Goal: Task Accomplishment & Management: Manage account settings

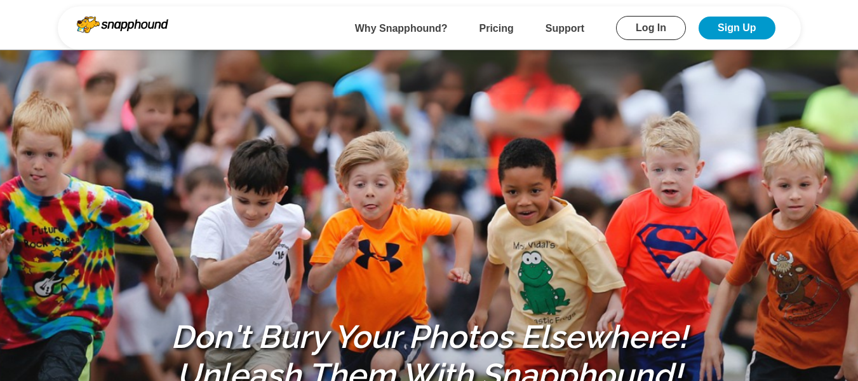
click at [551, 27] on b "Support" at bounding box center [565, 28] width 39 height 11
click at [631, 24] on link "Log In" at bounding box center [651, 28] width 70 height 24
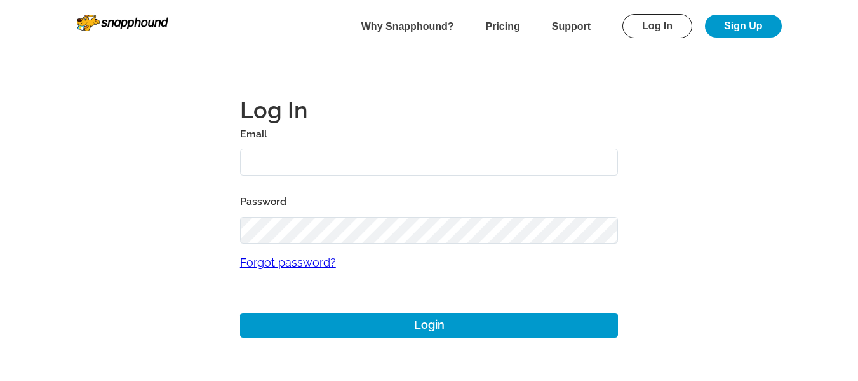
type input "mikezarrilli14@yahoo.com"
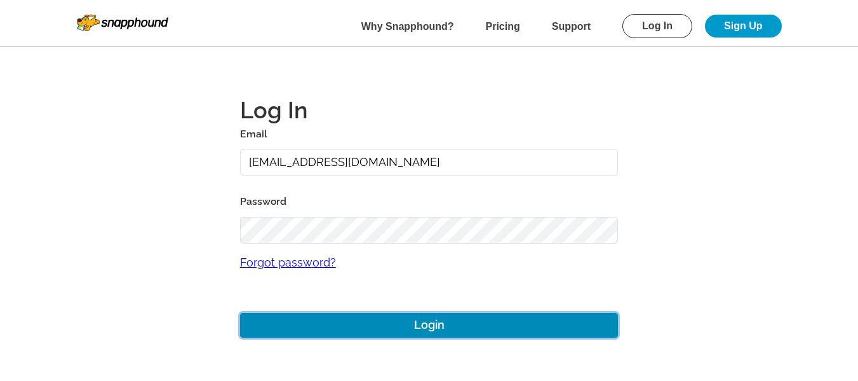
click at [396, 323] on button "Login" at bounding box center [429, 325] width 379 height 25
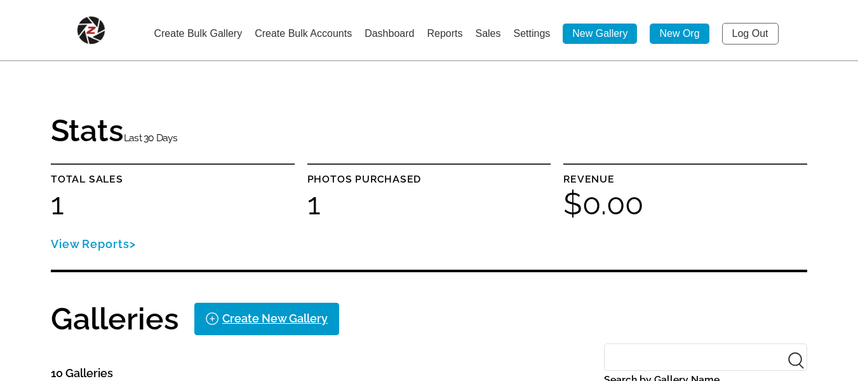
click at [531, 29] on link "Settings" at bounding box center [531, 33] width 37 height 11
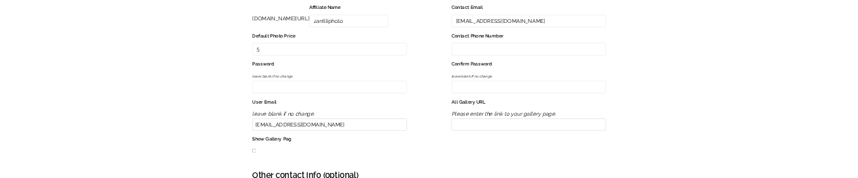
scroll to position [318, 0]
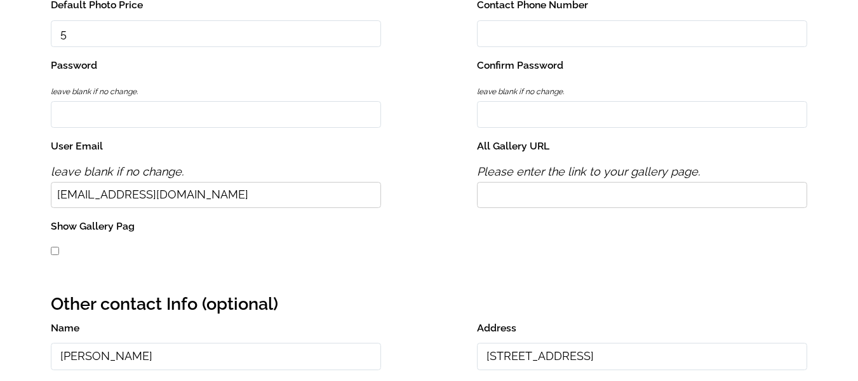
click at [523, 190] on input "All Gallery URL" at bounding box center [642, 195] width 330 height 26
type input "https://xyz.com"
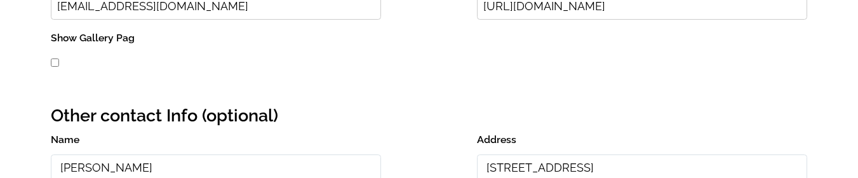
scroll to position [508, 0]
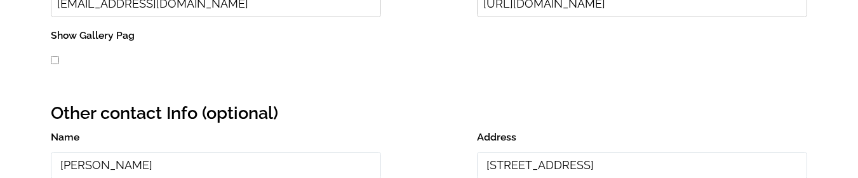
click at [55, 60] on input "Show Gallery Pag" at bounding box center [55, 60] width 8 height 8
checkbox input "true"
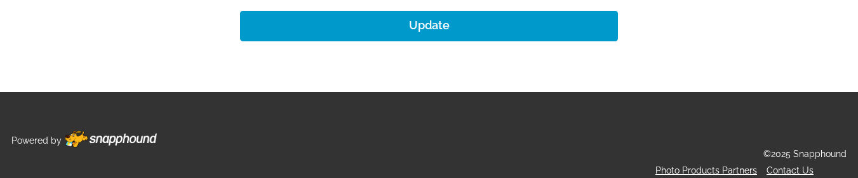
scroll to position [1580, 0]
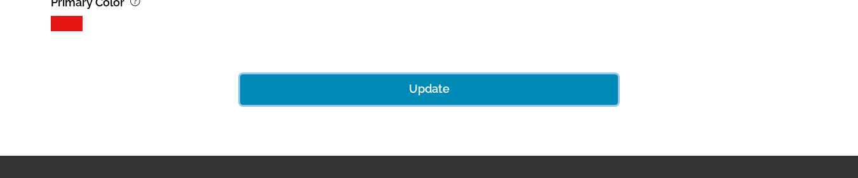
click at [443, 75] on button "Update" at bounding box center [429, 89] width 379 height 30
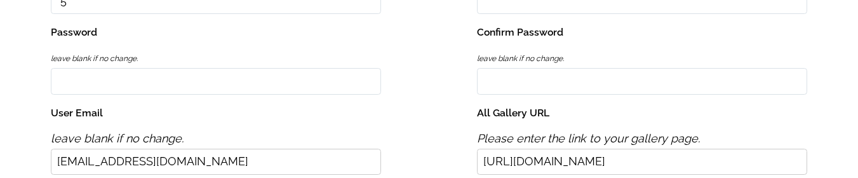
scroll to position [373, 0]
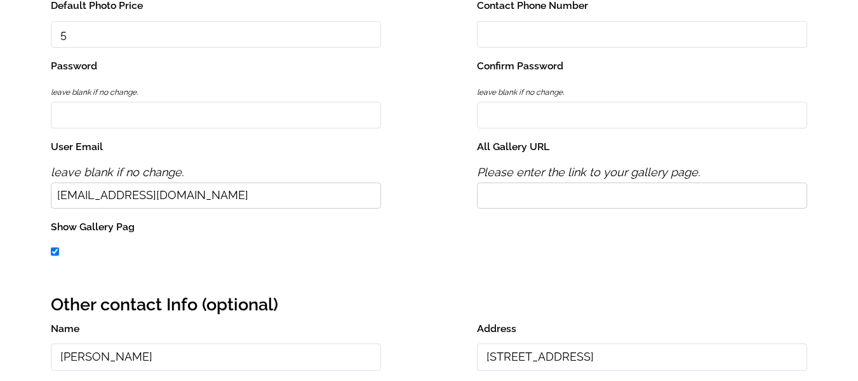
scroll to position [318, 0]
click at [515, 177] on input "All Gallery URL" at bounding box center [642, 195] width 330 height 26
type input "https://xyz.com"
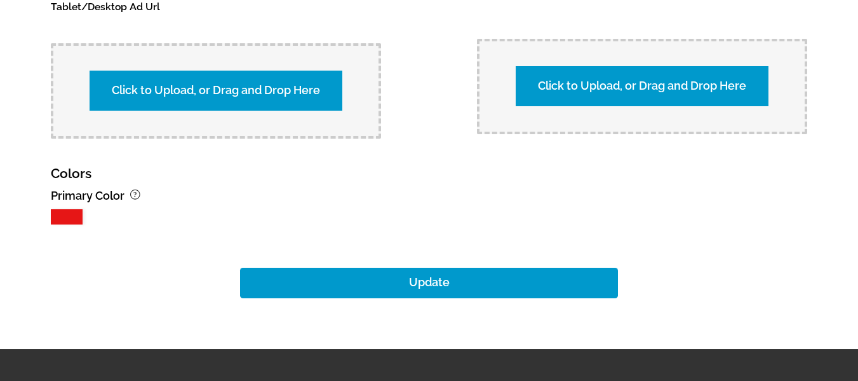
scroll to position [1441, 0]
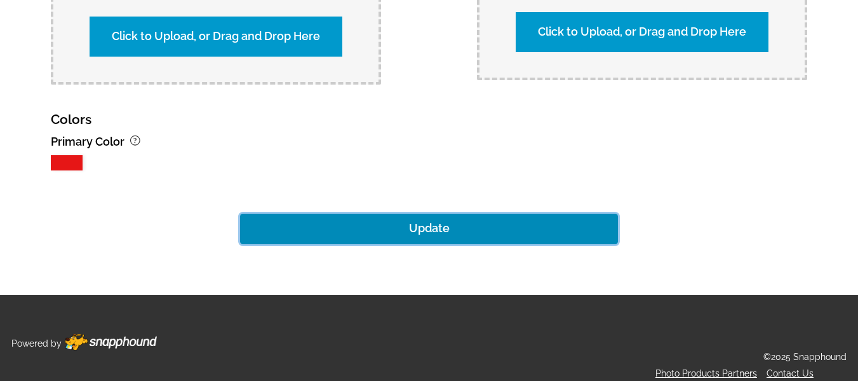
click at [421, 177] on button "Update" at bounding box center [429, 228] width 379 height 30
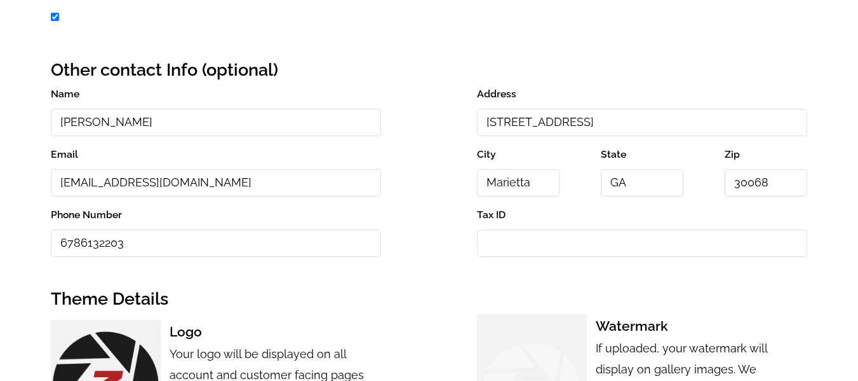
scroll to position [107, 0]
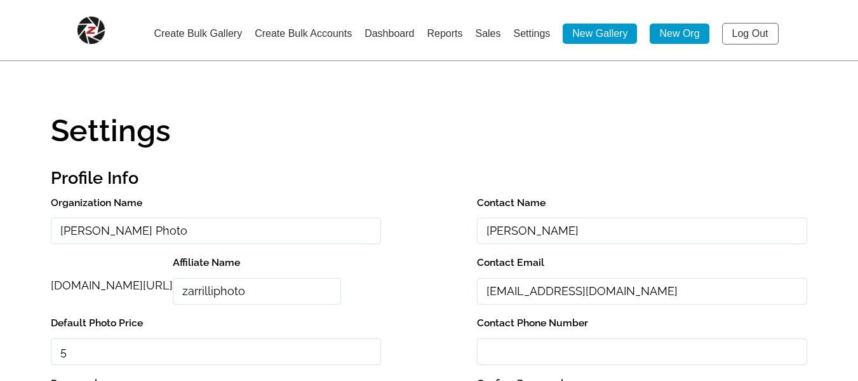
click at [751, 36] on link "Log Out" at bounding box center [750, 34] width 57 height 22
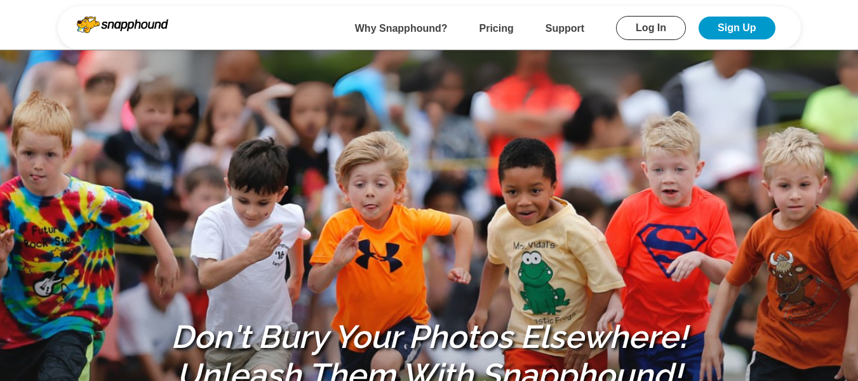
click at [651, 29] on link "Log In" at bounding box center [651, 28] width 70 height 24
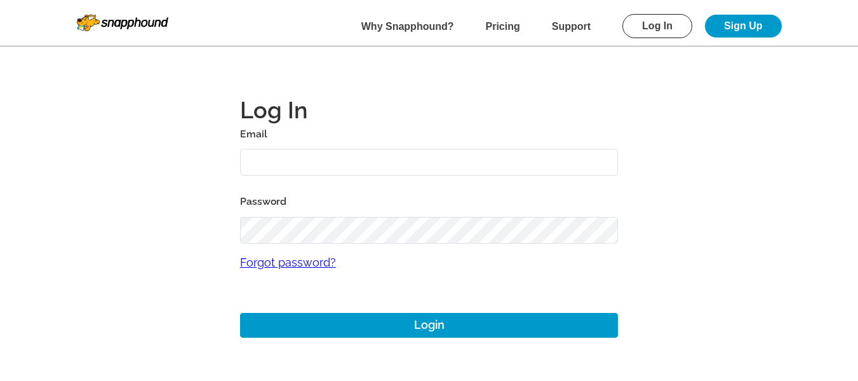
type input "mikezarrilli14@yahoo.com"
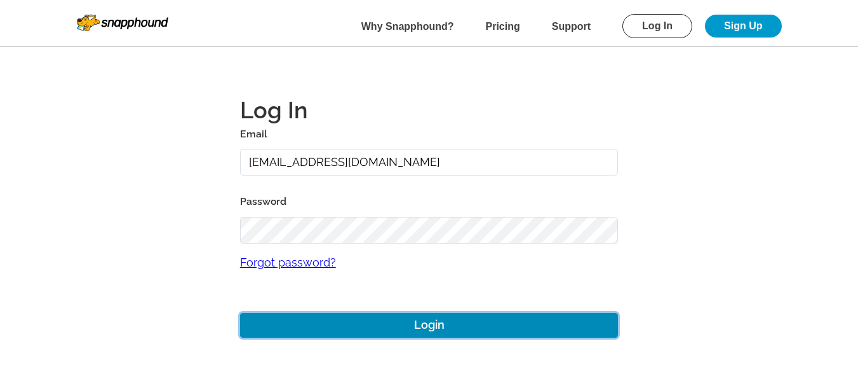
click at [329, 330] on button "Login" at bounding box center [429, 325] width 379 height 25
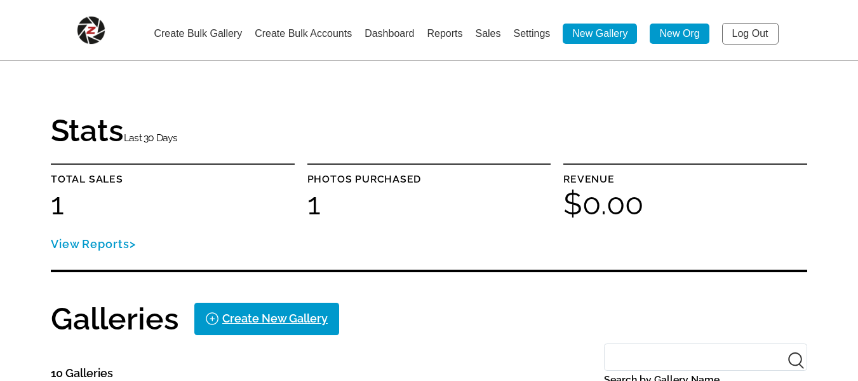
click at [519, 33] on link "Settings" at bounding box center [531, 33] width 37 height 11
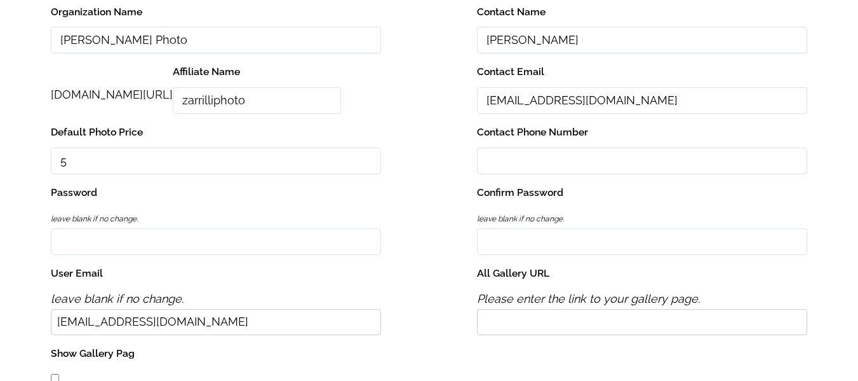
scroll to position [254, 0]
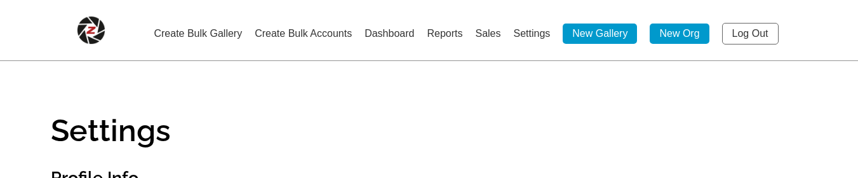
click at [760, 31] on link "Log Out" at bounding box center [750, 34] width 57 height 22
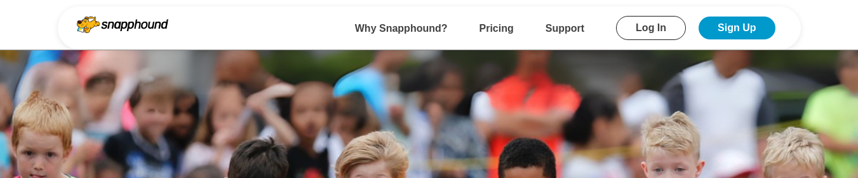
click at [651, 29] on link "Log In" at bounding box center [651, 28] width 70 height 24
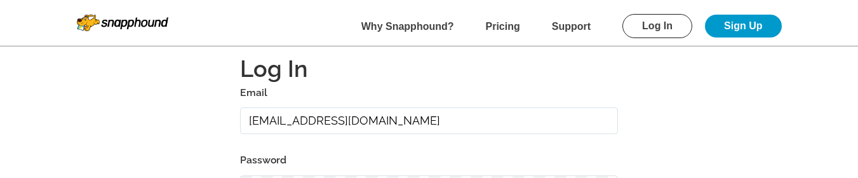
scroll to position [64, 0]
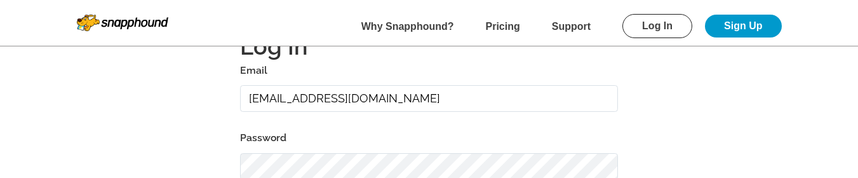
click at [414, 100] on input "mikezarrilli14@yahoo.com" at bounding box center [429, 98] width 379 height 27
type input "alansharp+1@sharpedgeventures.com"
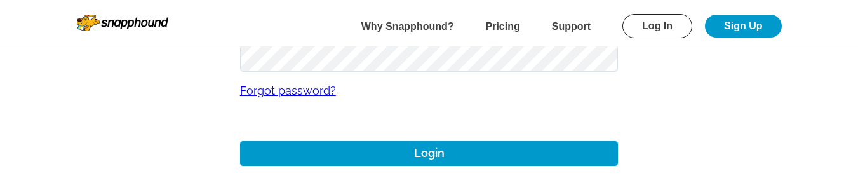
scroll to position [254, 0]
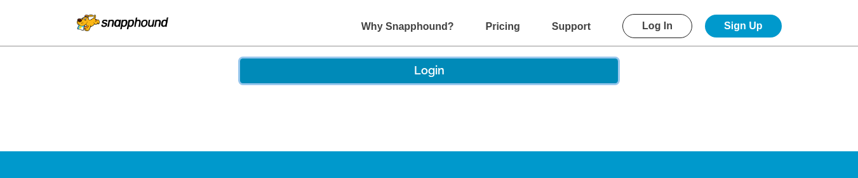
click at [437, 72] on button "Login" at bounding box center [429, 70] width 379 height 25
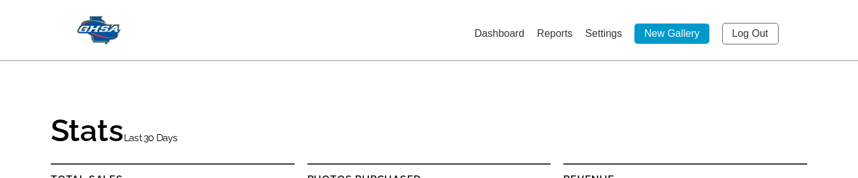
click at [760, 32] on link "Log Out" at bounding box center [750, 34] width 57 height 22
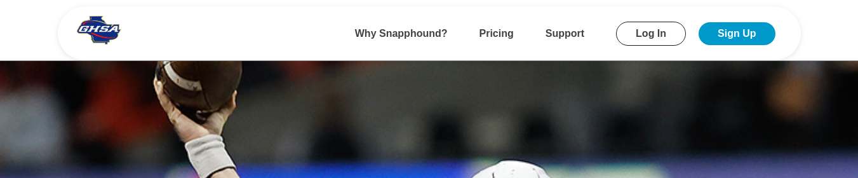
click at [666, 29] on link "Log In" at bounding box center [651, 34] width 70 height 24
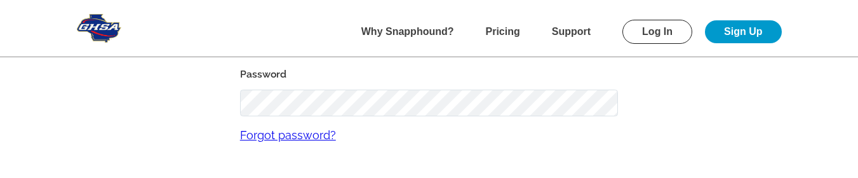
scroll to position [64, 0]
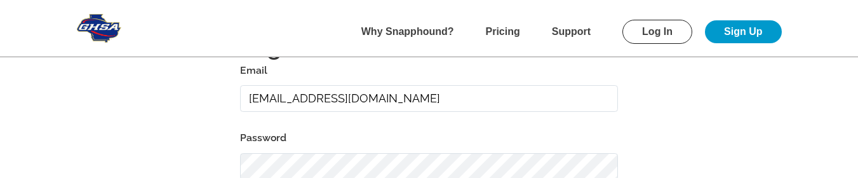
drag, startPoint x: 406, startPoint y: 119, endPoint x: 421, endPoint y: 97, distance: 27.1
click at [421, 97] on input "mikezarrilli14@yahoo.com" at bounding box center [429, 98] width 379 height 27
type input "alansharp+1@sharpedgeventures.com"
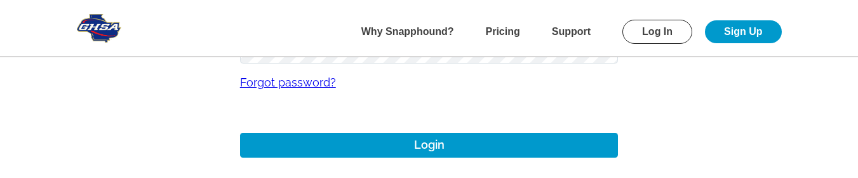
scroll to position [191, 0]
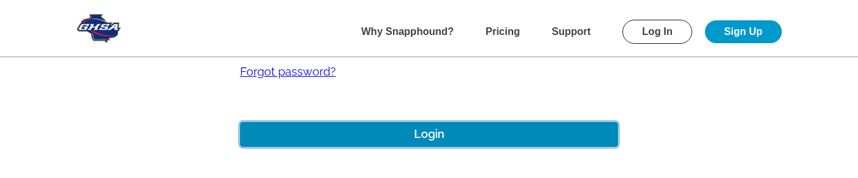
click at [391, 125] on button "Login" at bounding box center [429, 134] width 379 height 25
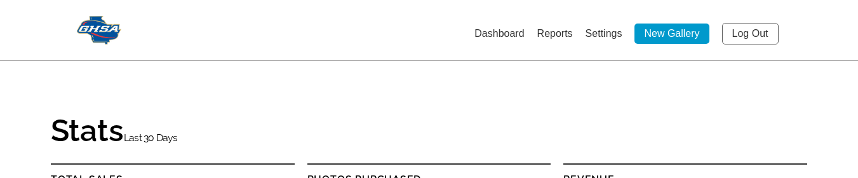
click at [753, 34] on link "Log Out" at bounding box center [750, 34] width 57 height 22
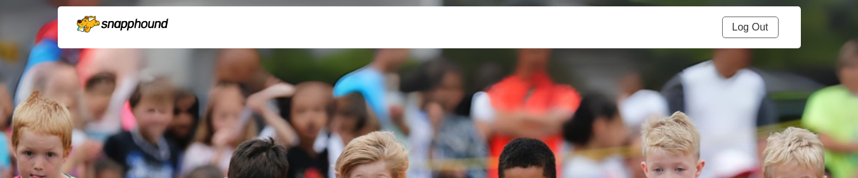
click at [739, 20] on link "Log Out" at bounding box center [750, 28] width 57 height 22
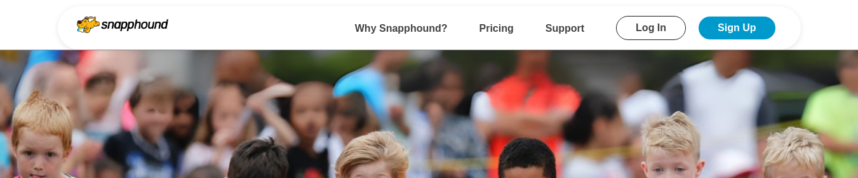
click at [666, 35] on link "Log In" at bounding box center [651, 28] width 70 height 24
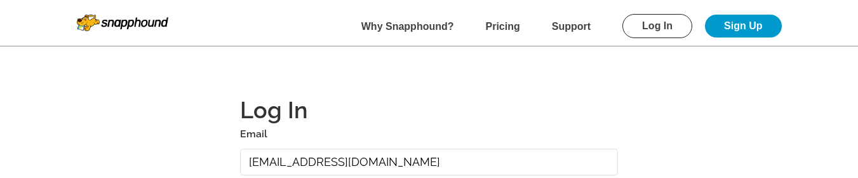
scroll to position [64, 0]
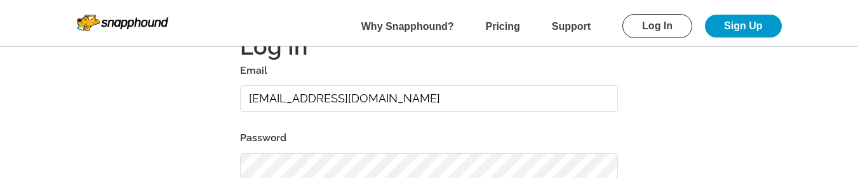
click at [482, 97] on input "alansharp+1@sharpedgeventures.com" at bounding box center [429, 98] width 379 height 27
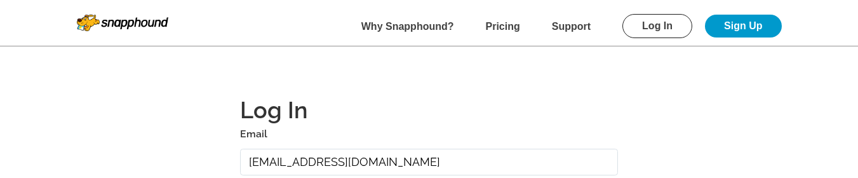
click at [486, 168] on input "alansharp+1@sharpedgeventures.com" at bounding box center [429, 162] width 379 height 27
type input "rfootballgolfouting@gmail.com"
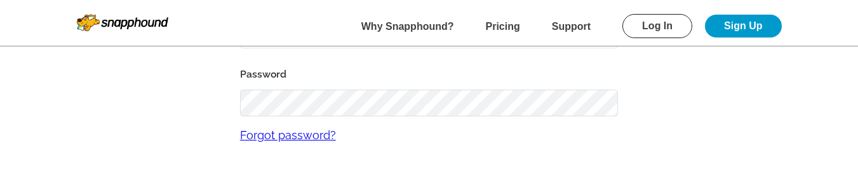
scroll to position [191, 0]
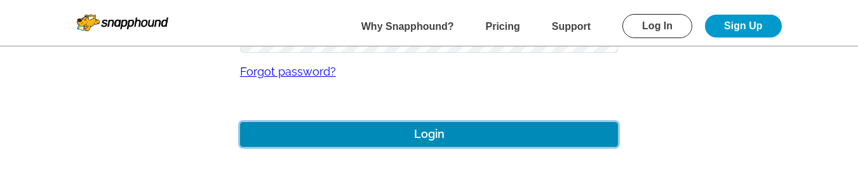
click at [438, 138] on button "Login" at bounding box center [429, 134] width 379 height 25
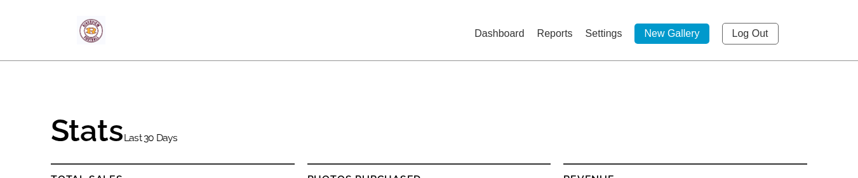
click at [742, 26] on link "Log Out" at bounding box center [750, 34] width 57 height 22
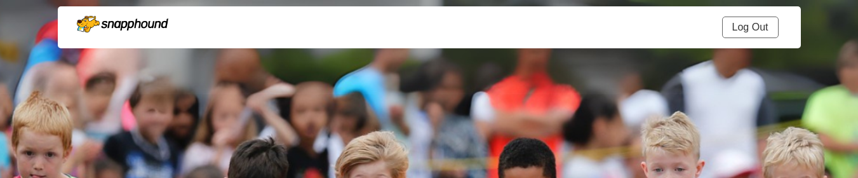
click at [760, 22] on link "Log Out" at bounding box center [750, 28] width 57 height 22
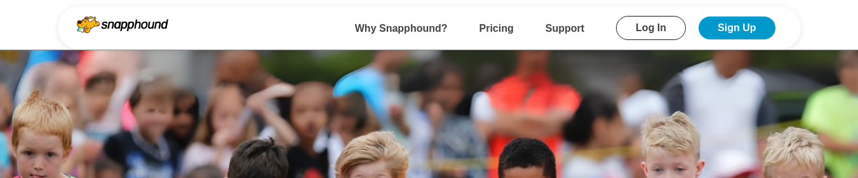
click at [641, 17] on link "Log In" at bounding box center [651, 28] width 70 height 24
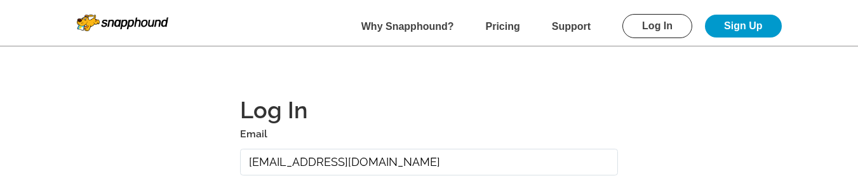
click at [417, 161] on input "[EMAIL_ADDRESS][DOMAIN_NAME]" at bounding box center [429, 162] width 379 height 27
paste input "dev2332@test"
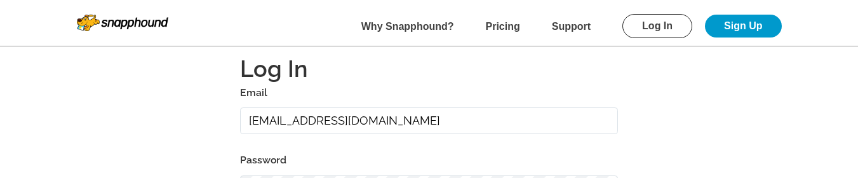
scroll to position [64, 0]
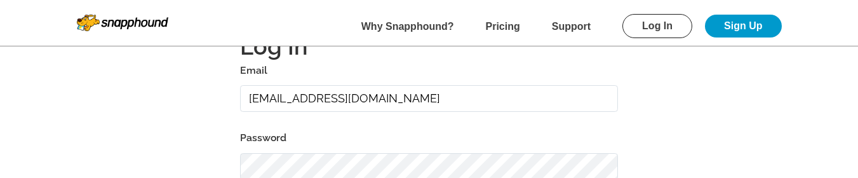
type input "dev2332@test.com"
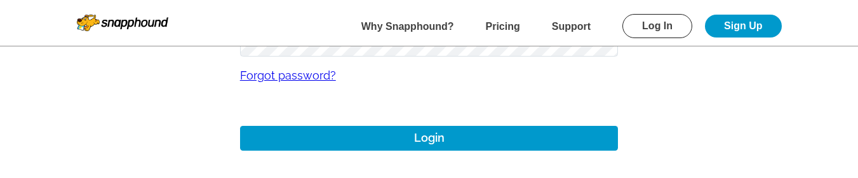
scroll to position [191, 0]
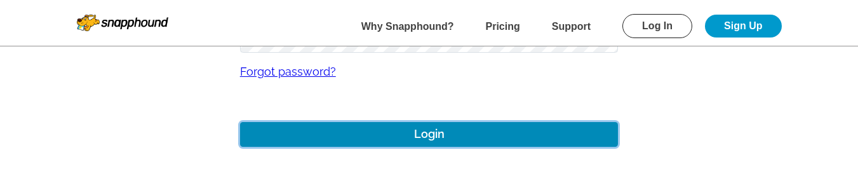
click at [435, 142] on button "Login" at bounding box center [429, 134] width 379 height 25
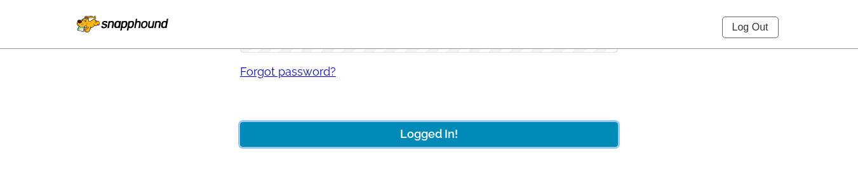
click at [449, 128] on button "Logged In!" at bounding box center [429, 134] width 379 height 25
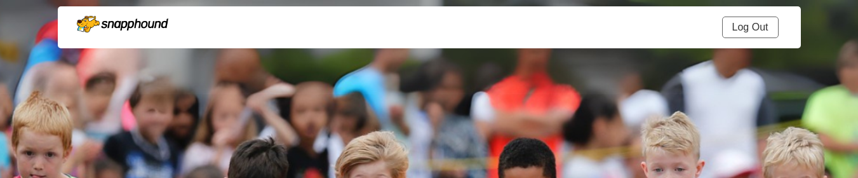
click at [767, 32] on link "Log Out" at bounding box center [750, 28] width 57 height 22
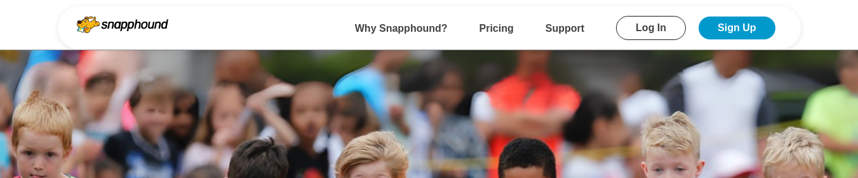
click at [640, 28] on link "Log In" at bounding box center [651, 28] width 70 height 24
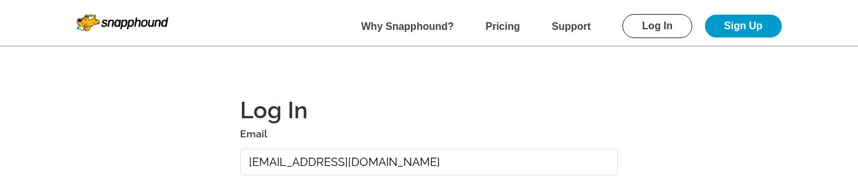
click at [426, 160] on input "[EMAIL_ADDRESS][DOMAIN_NAME]" at bounding box center [429, 162] width 379 height 27
paste input "planetshark1000"
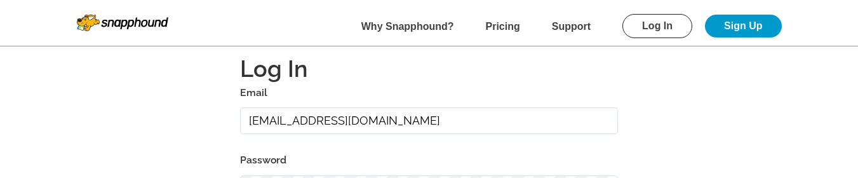
scroll to position [64, 0]
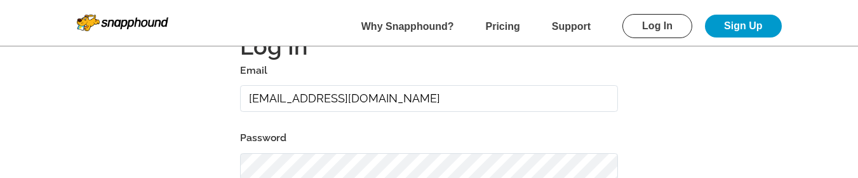
type input "[EMAIL_ADDRESS][DOMAIN_NAME]"
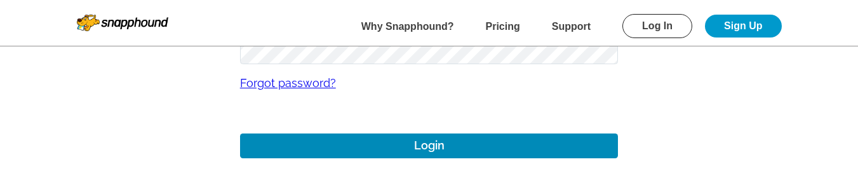
scroll to position [191, 0]
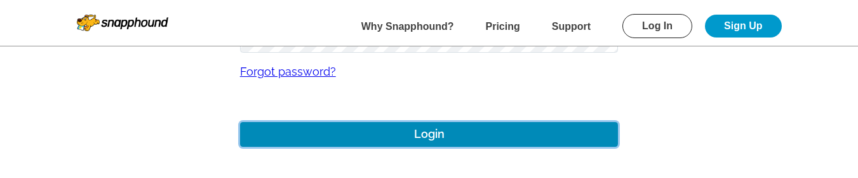
click at [463, 138] on button "Login" at bounding box center [429, 134] width 379 height 25
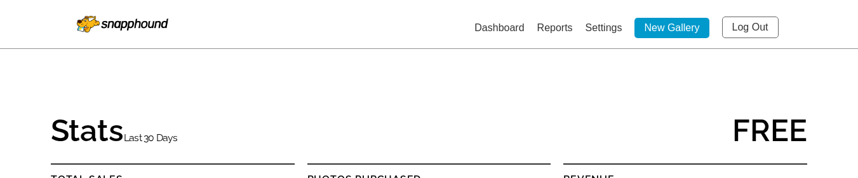
click at [749, 31] on link "Log Out" at bounding box center [750, 28] width 57 height 22
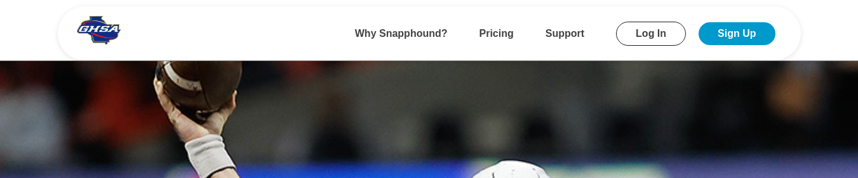
click at [661, 32] on link "Log In" at bounding box center [651, 34] width 70 height 24
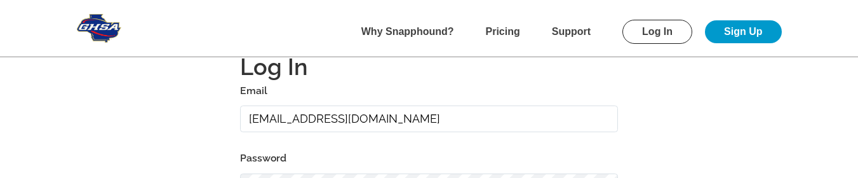
scroll to position [64, 0]
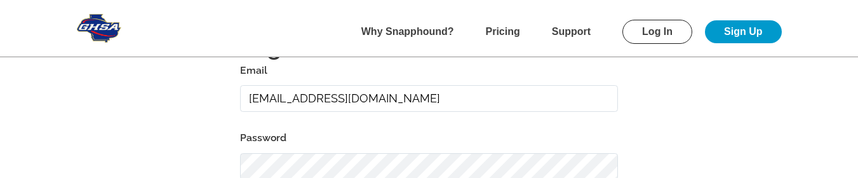
click at [468, 100] on input "alansharp+1@sharpedgeventures.com" at bounding box center [429, 98] width 379 height 27
type input "mikezarrilli14@yahoo.com"
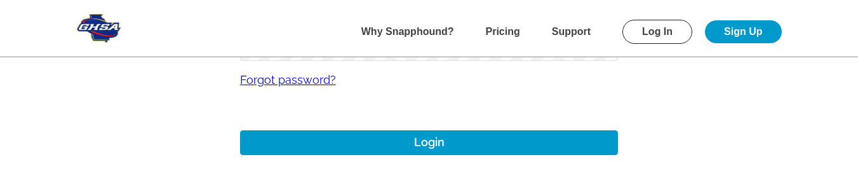
scroll to position [191, 0]
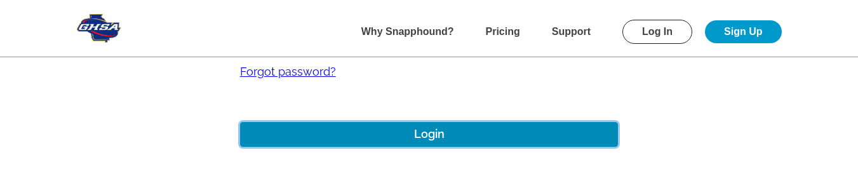
click at [430, 141] on button "Login" at bounding box center [429, 134] width 379 height 25
